Goal: Find specific page/section: Find specific page/section

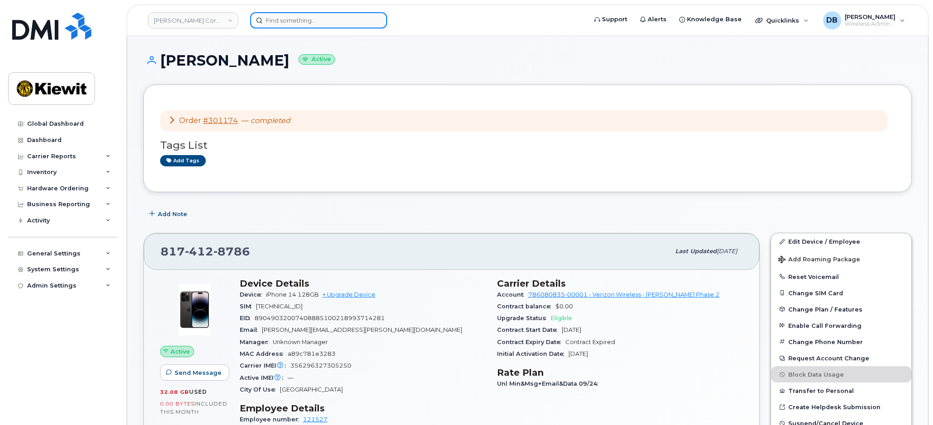
click at [285, 18] on input at bounding box center [318, 20] width 137 height 16
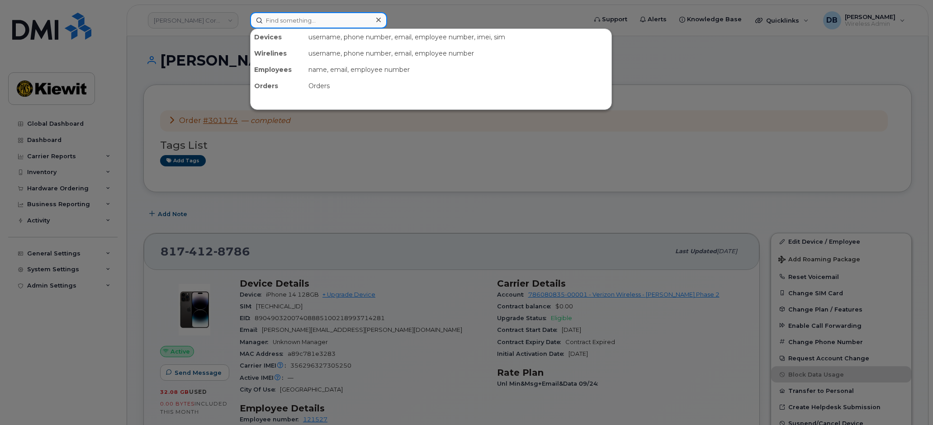
paste input "979.485.6815"
type input "979.485.6815"
click at [280, 18] on input at bounding box center [318, 20] width 137 height 16
paste input "979.485.6815"
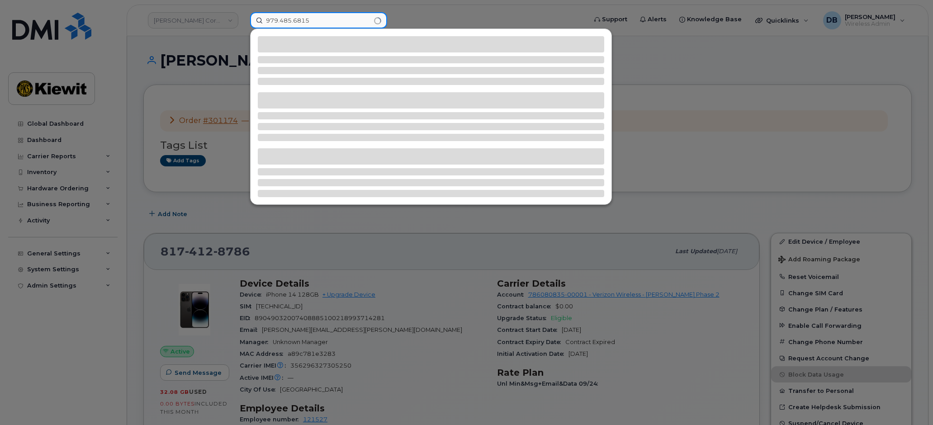
type input "979.485.6815"
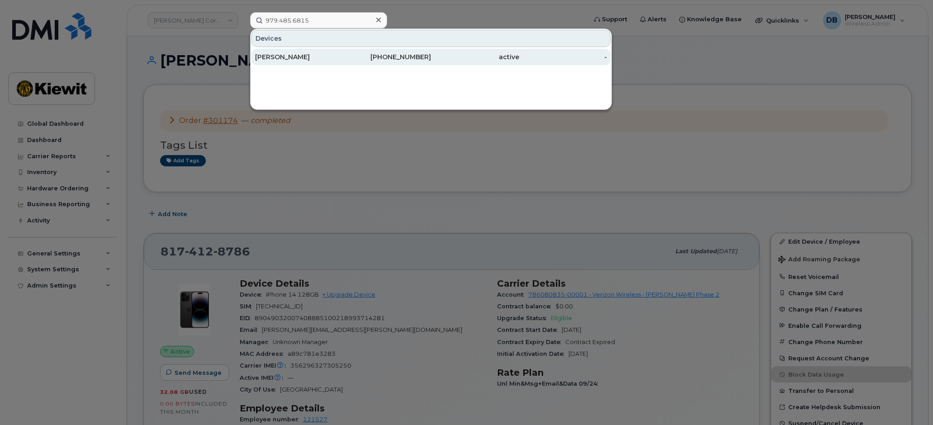
click at [308, 58] on div "[PERSON_NAME]" at bounding box center [299, 56] width 88 height 9
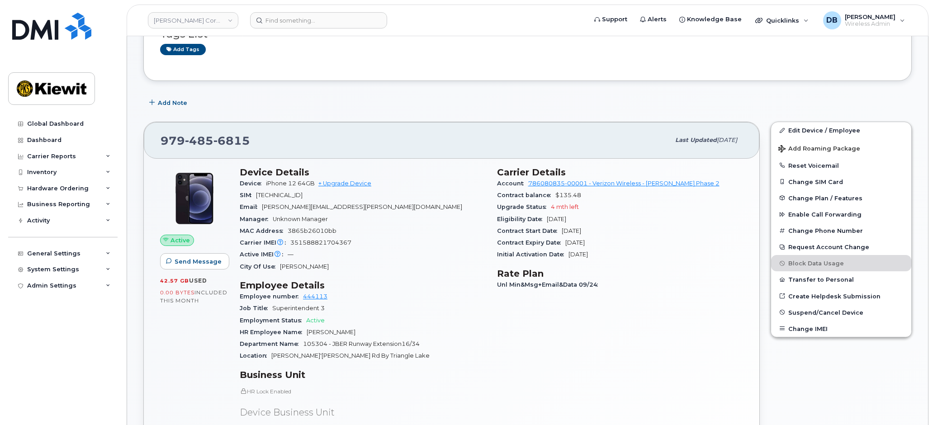
scroll to position [136, 0]
